Goal: Navigation & Orientation: Find specific page/section

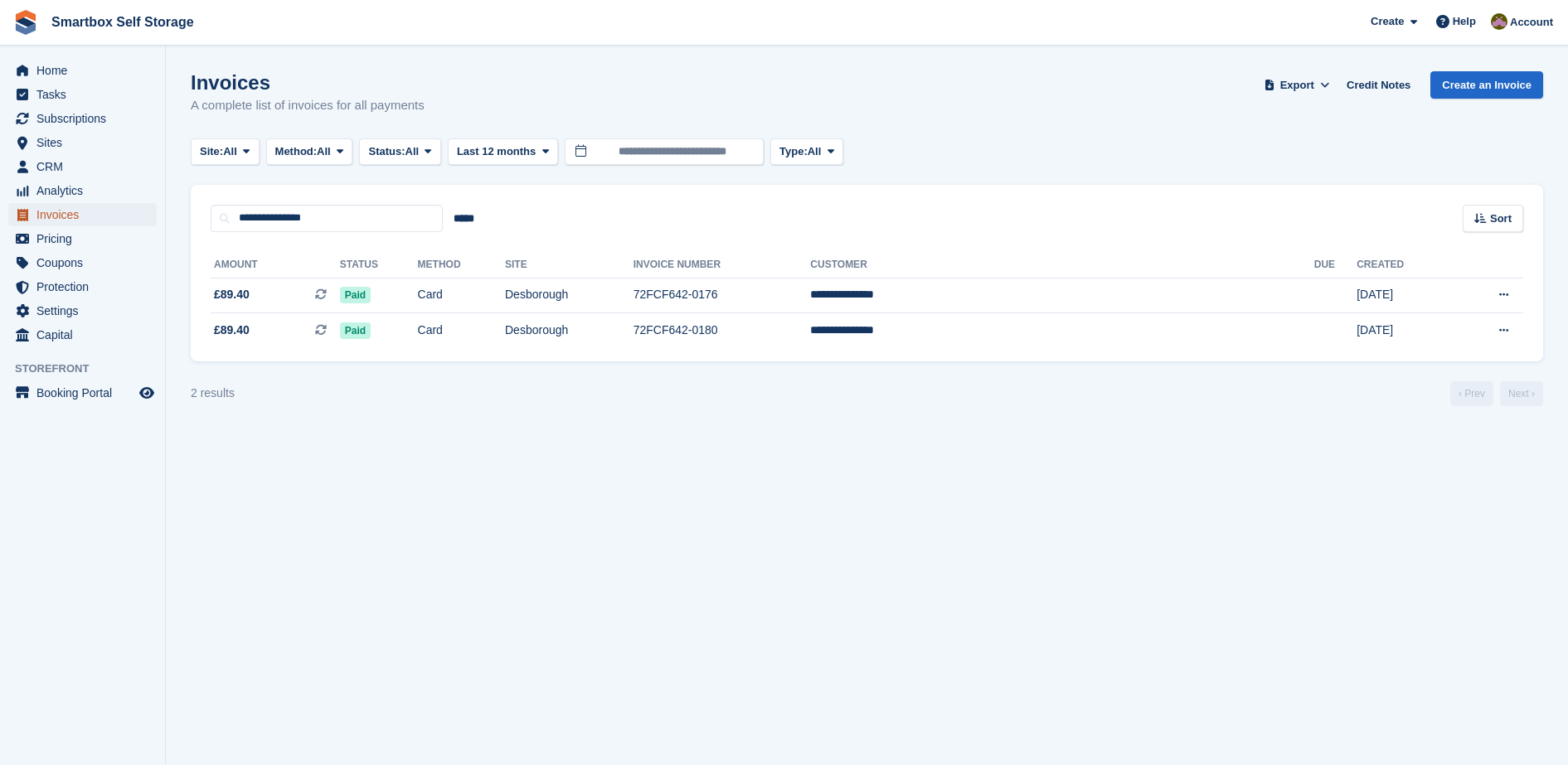
click at [97, 222] on span "Invoices" at bounding box center [86, 214] width 99 height 23
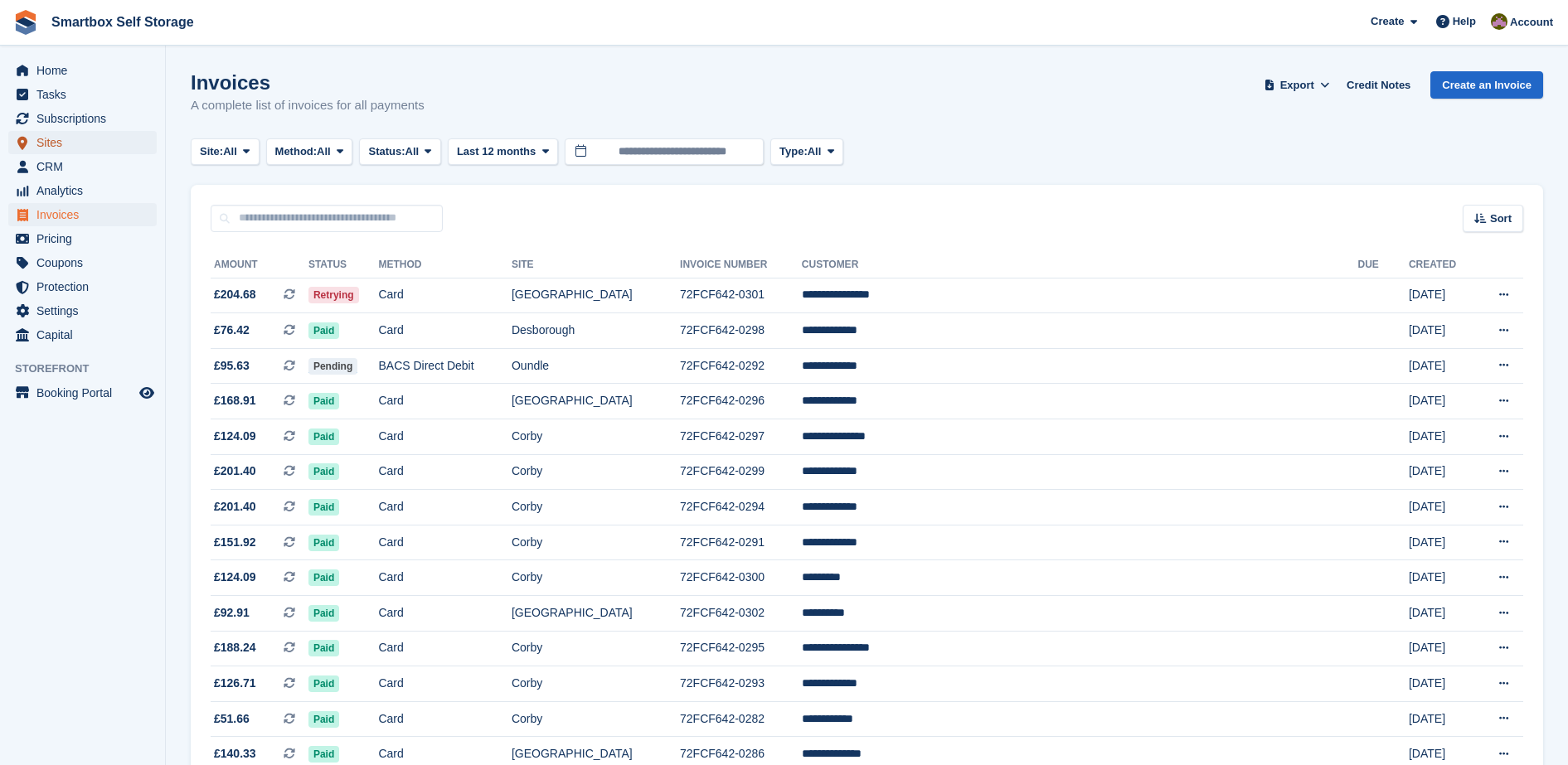
click at [70, 142] on span "Sites" at bounding box center [86, 142] width 99 height 23
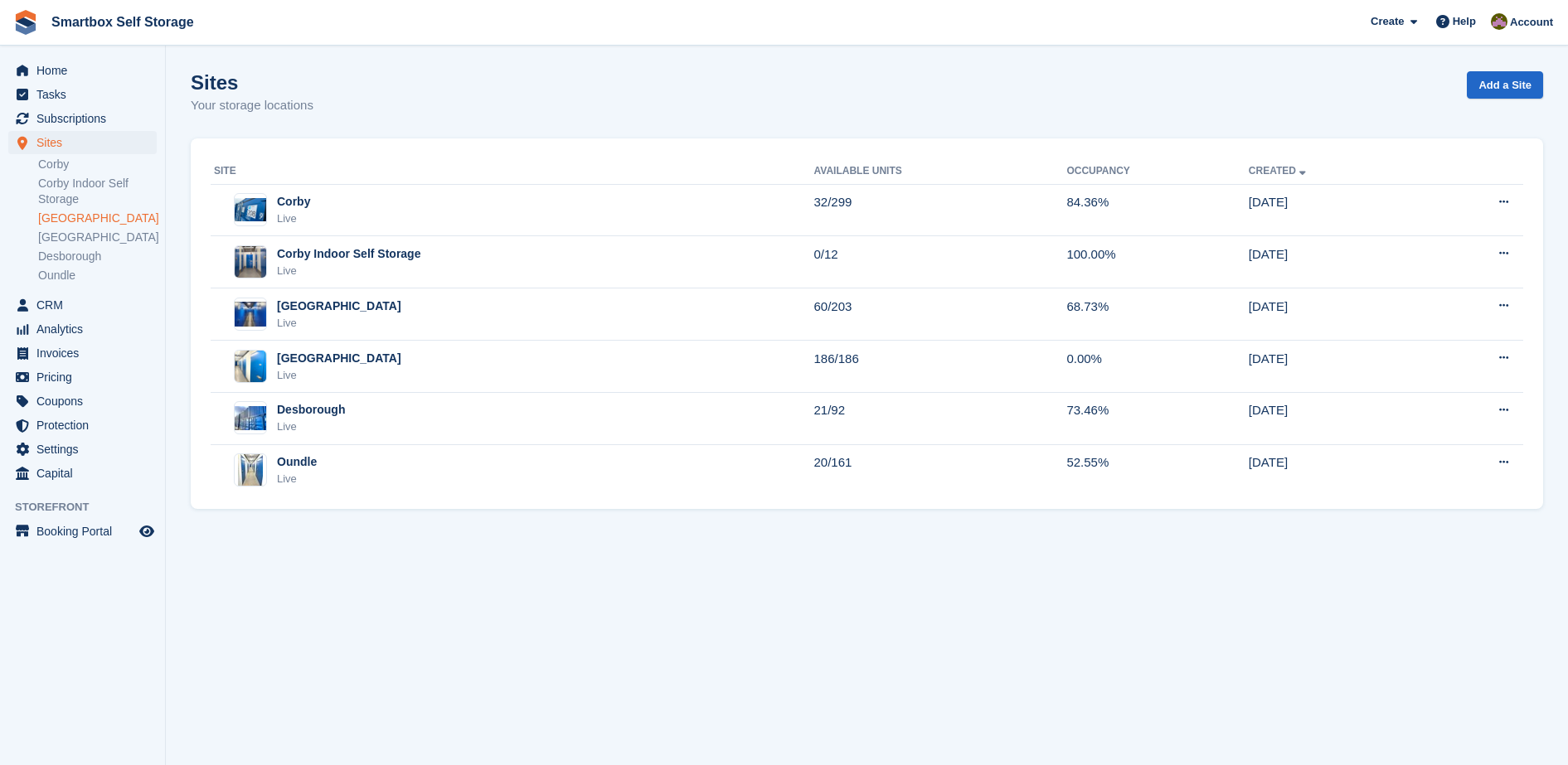
click at [107, 215] on link "[GEOGRAPHIC_DATA]" at bounding box center [98, 218] width 119 height 16
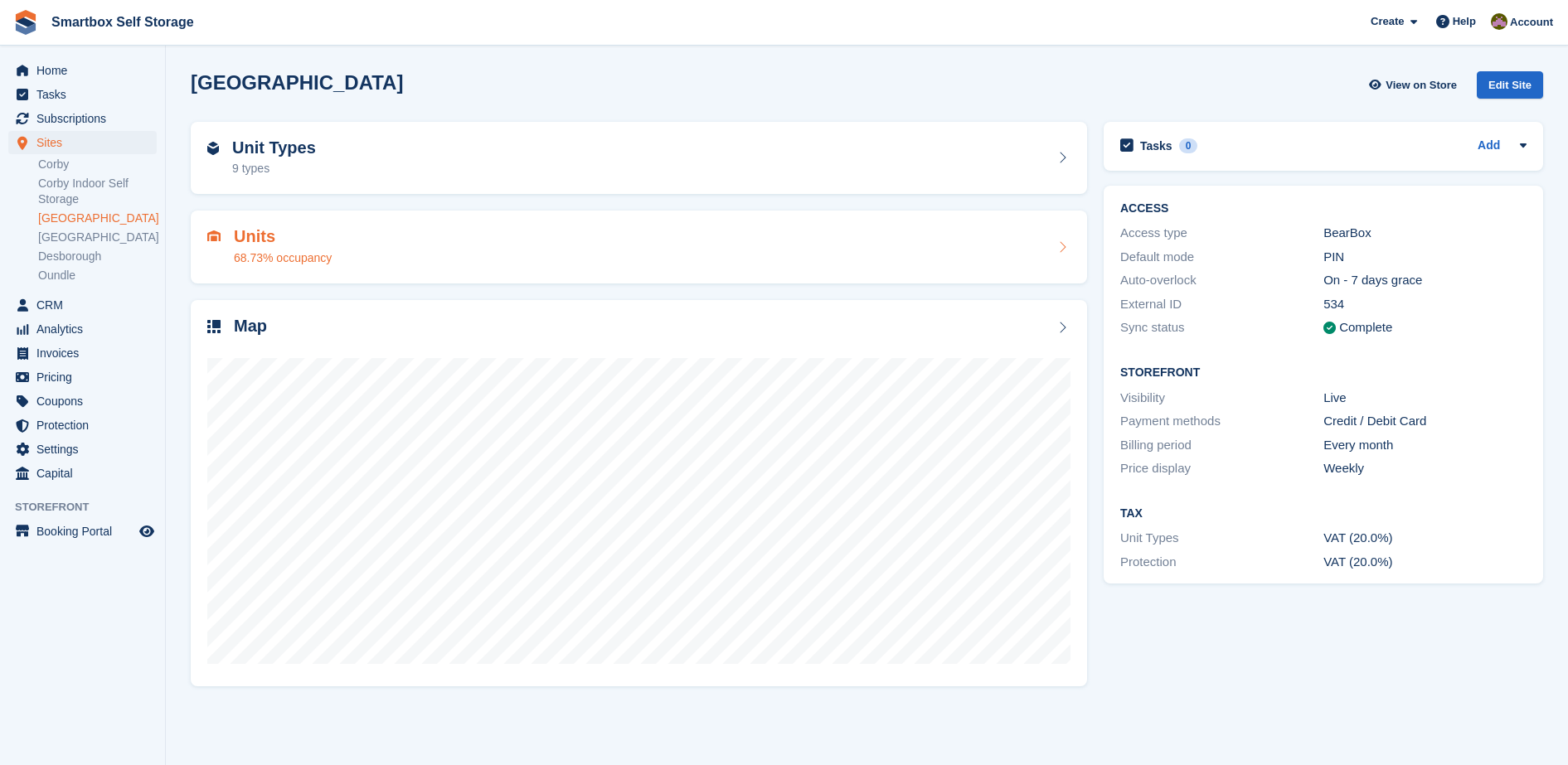
click at [325, 250] on div "68.73% occupancy" at bounding box center [282, 258] width 98 height 17
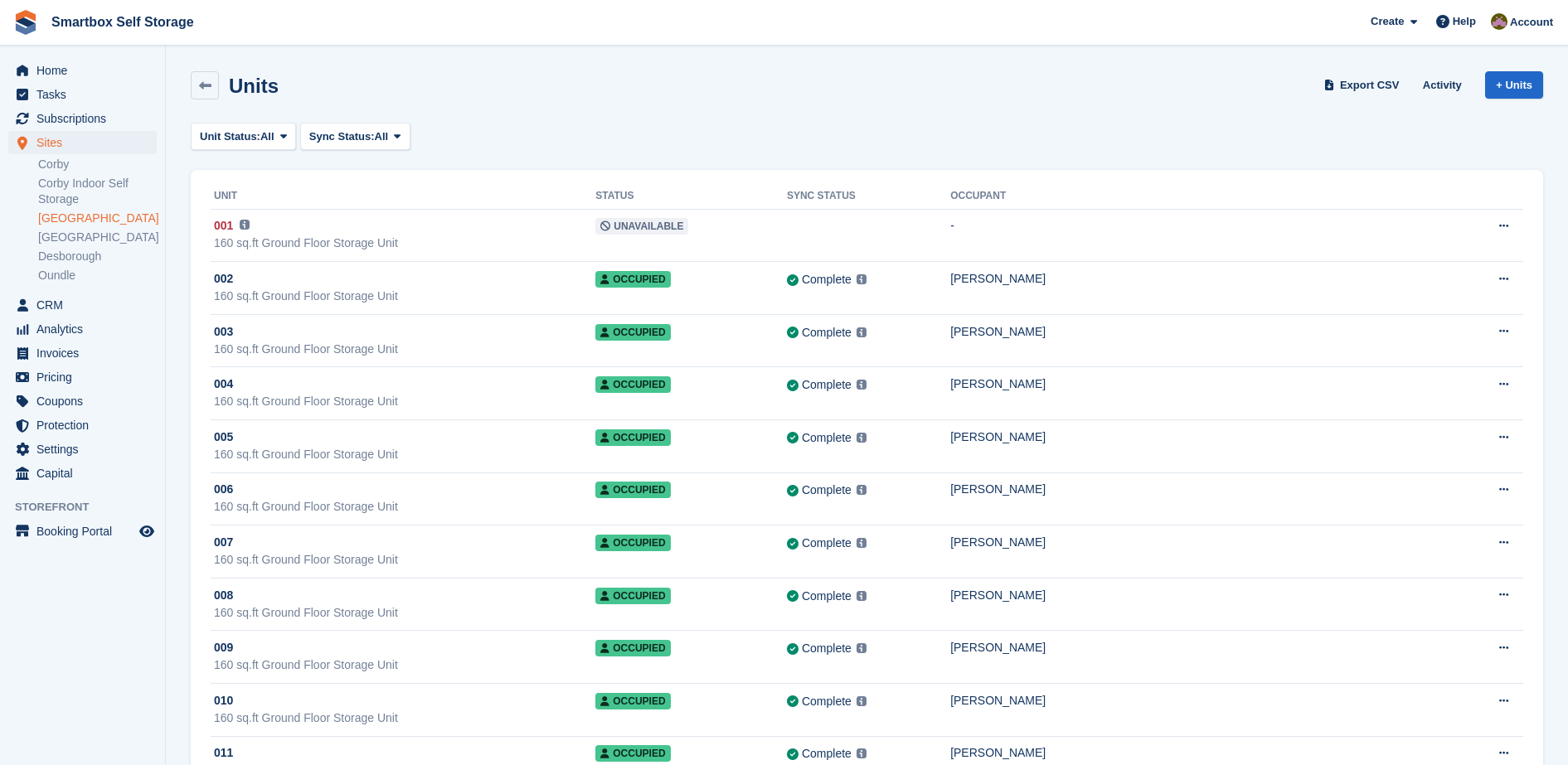
click at [91, 225] on link "[GEOGRAPHIC_DATA]" at bounding box center [98, 218] width 119 height 16
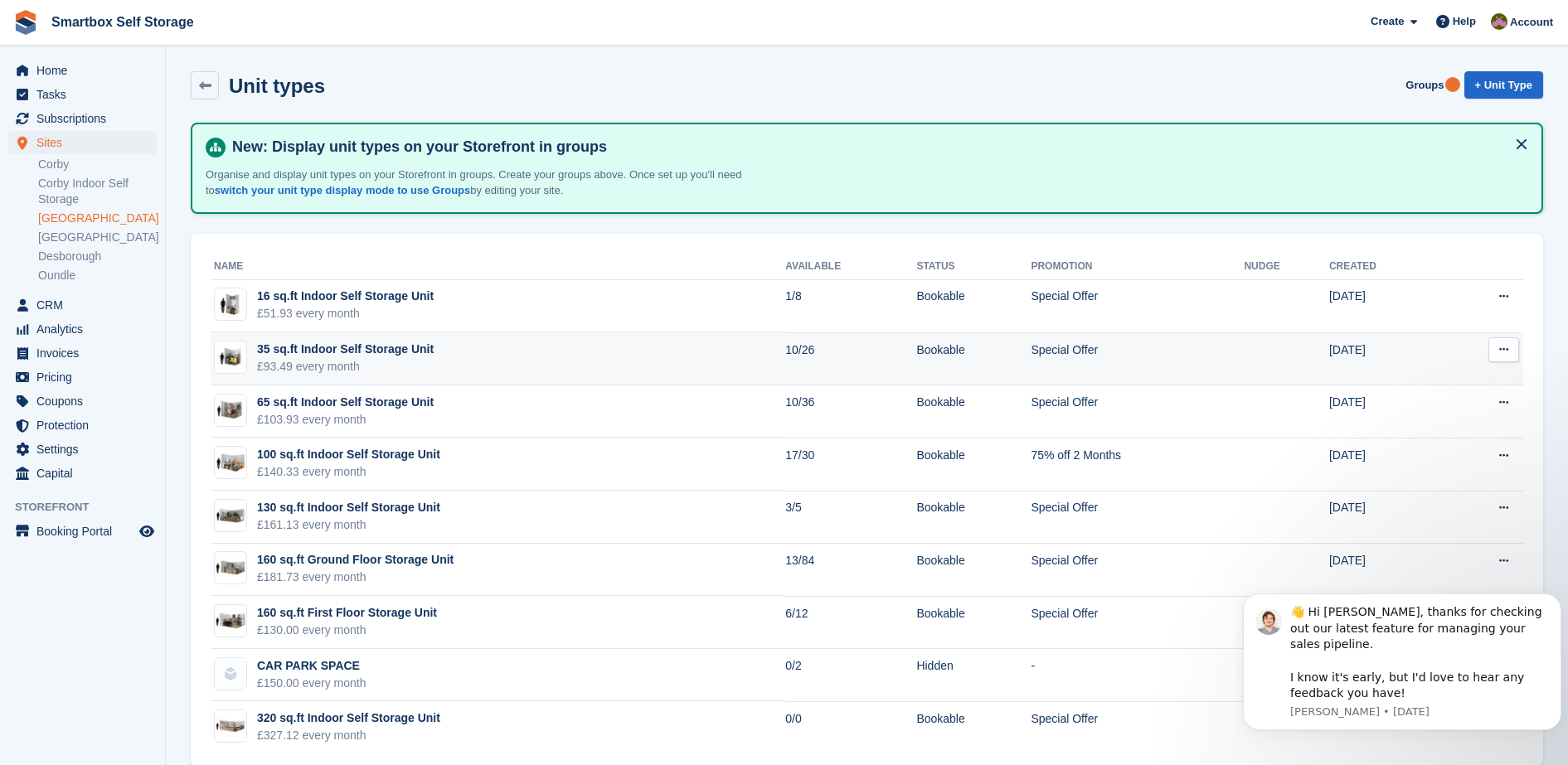
click at [526, 360] on td "35 sq.ft Indoor Self Storage Unit £93.49 every month" at bounding box center [498, 359] width 574 height 53
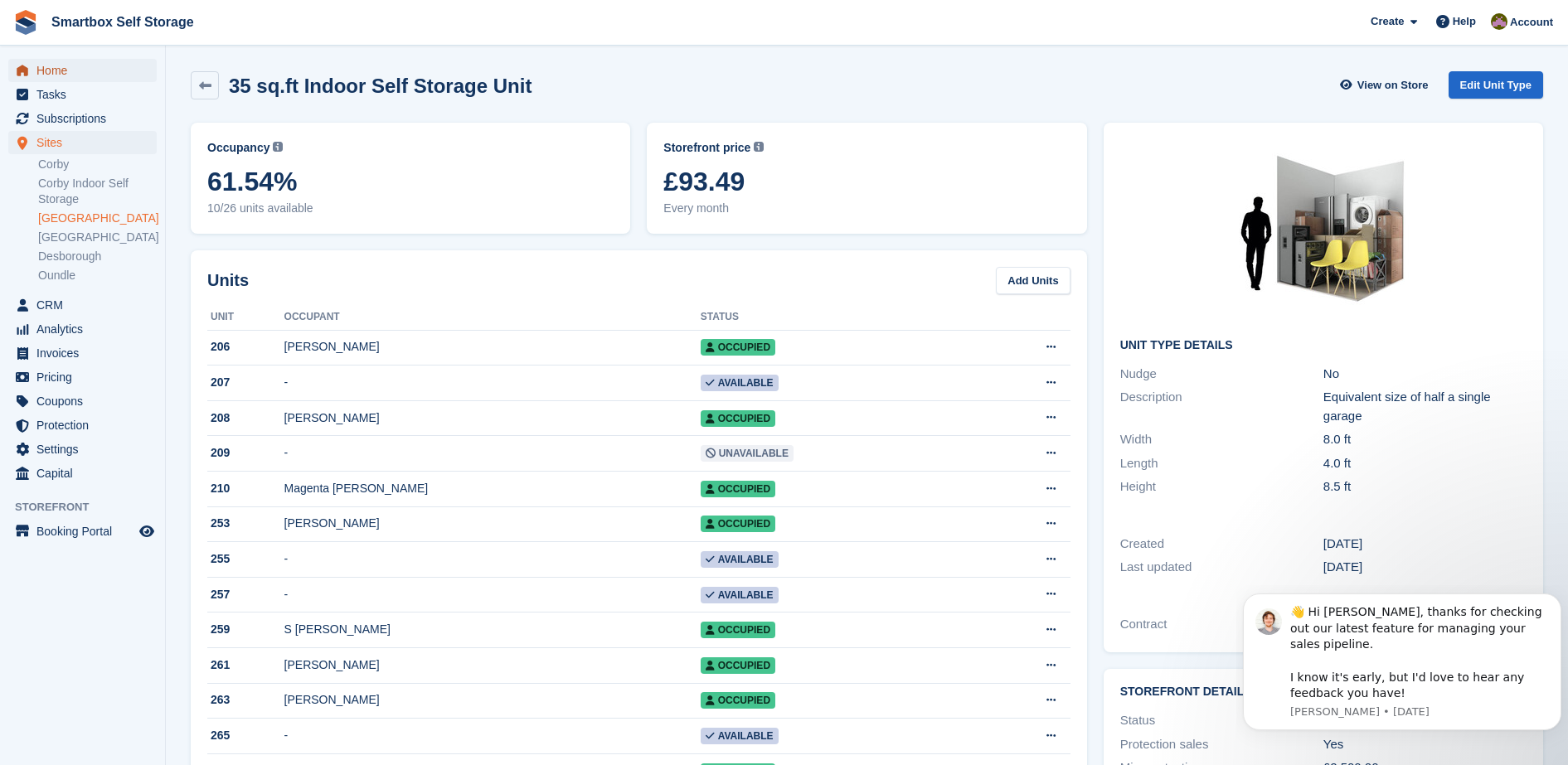
click at [72, 71] on span "Home" at bounding box center [86, 70] width 99 height 23
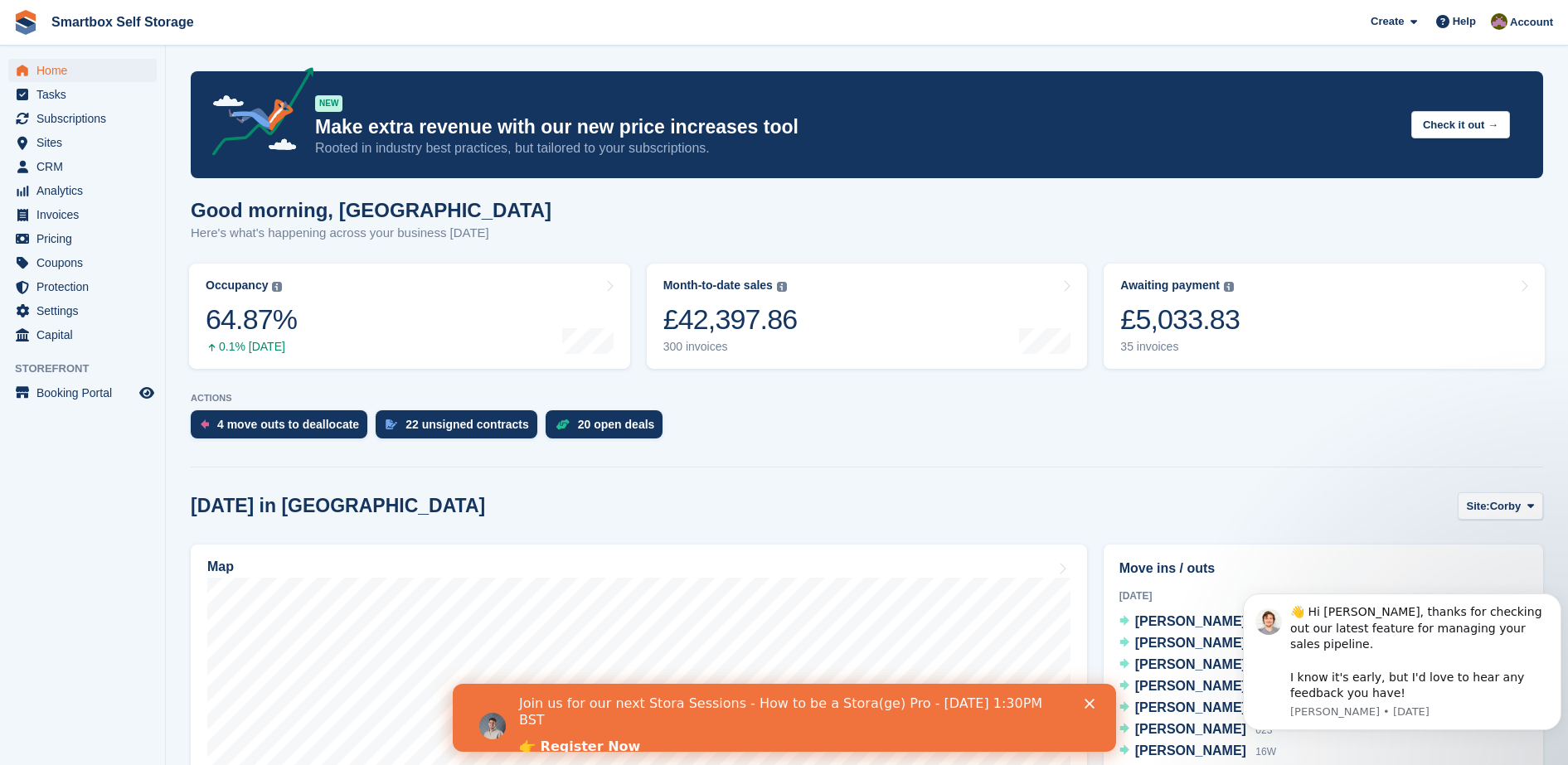
click at [1086, 702] on polygon "Close" at bounding box center [1088, 704] width 10 height 10
